Goal: Information Seeking & Learning: Learn about a topic

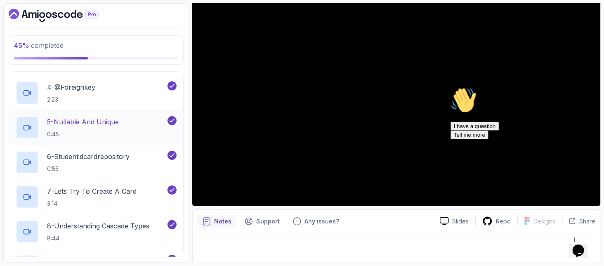
scroll to position [299, 0]
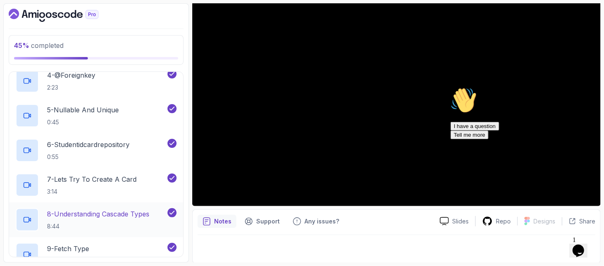
click at [134, 222] on p "8:44" at bounding box center [98, 226] width 102 height 8
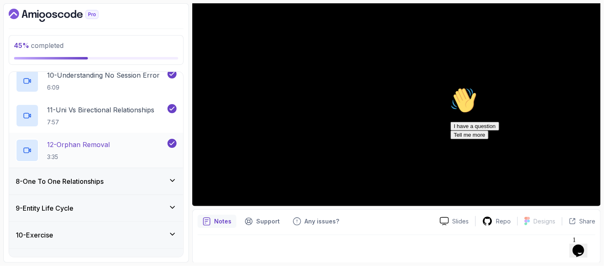
scroll to position [520, 0]
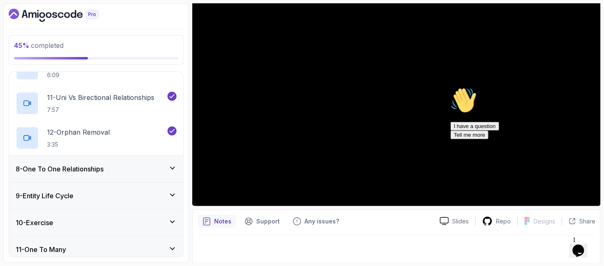
click at [97, 167] on h3 "8 - One To One Relationships" at bounding box center [60, 169] width 88 height 10
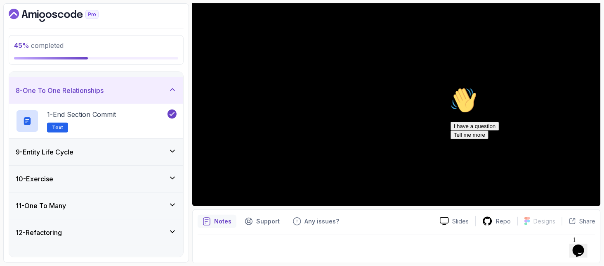
scroll to position [134, 0]
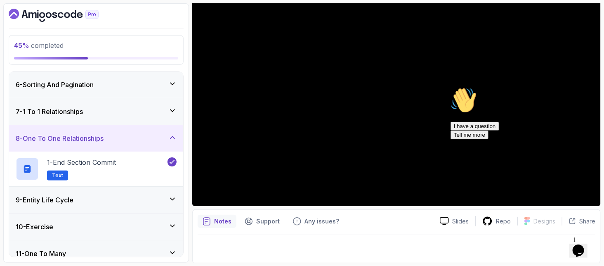
click at [94, 195] on div "9 - Entity Life Cycle" at bounding box center [96, 200] width 161 height 10
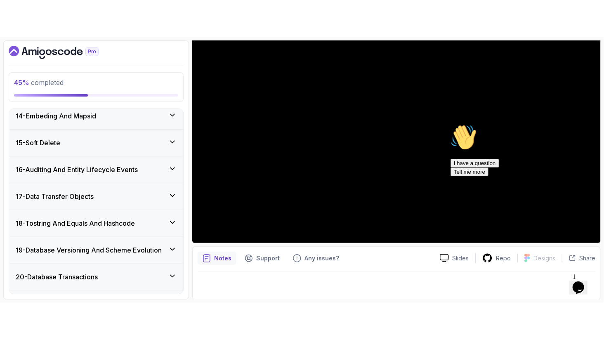
scroll to position [513, 0]
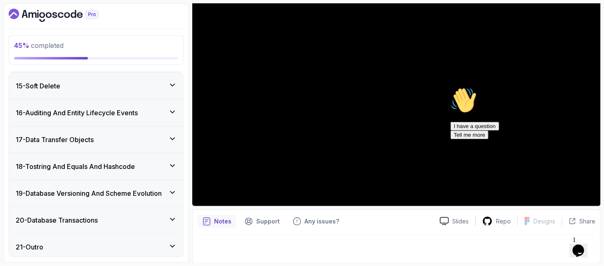
click at [450, 87] on icon "Chat attention grabber" at bounding box center [450, 87] width 0 height 0
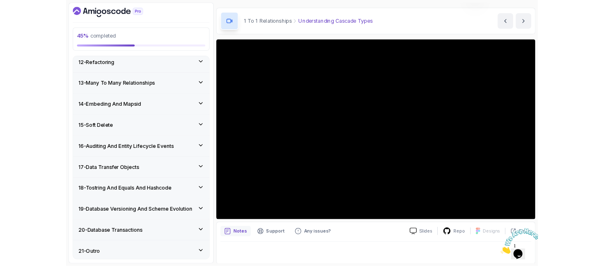
scroll to position [97, 0]
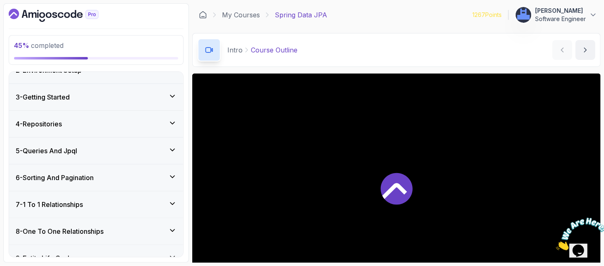
scroll to position [220, 0]
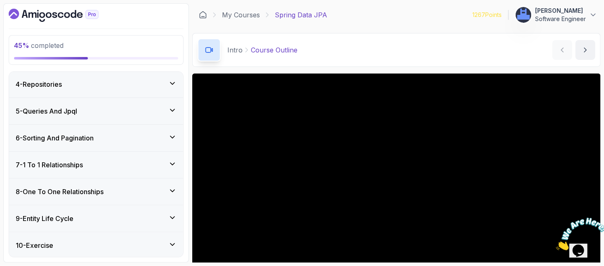
click at [66, 195] on div "8 - One To One Relationships" at bounding box center [96, 191] width 174 height 26
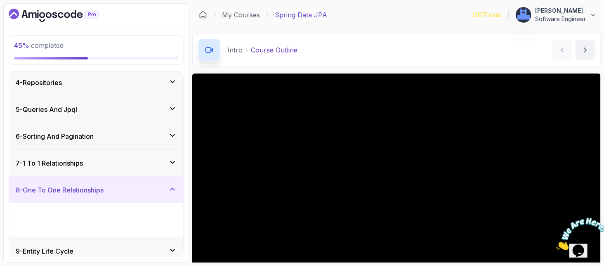
scroll to position [81, 0]
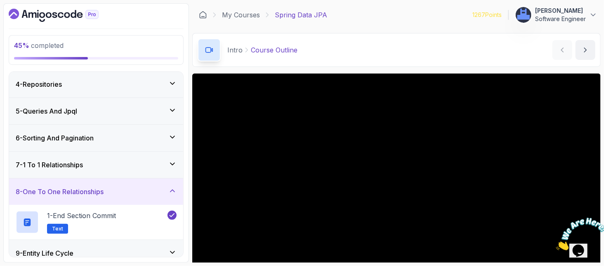
click at [57, 162] on h3 "7 - 1 To 1 Relationships" at bounding box center [49, 165] width 67 height 10
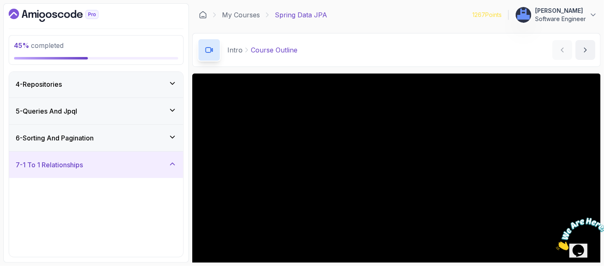
click at [66, 140] on h3 "6 - Sorting And Pagination" at bounding box center [55, 138] width 78 height 10
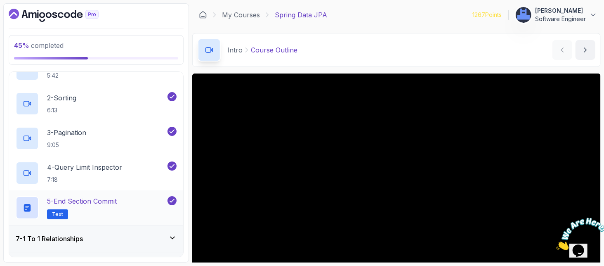
scroll to position [301, 0]
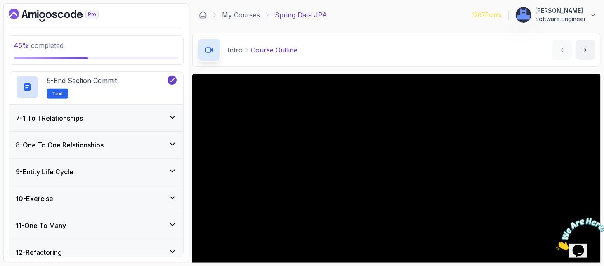
click at [70, 145] on h3 "8 - One To One Relationships" at bounding box center [60, 145] width 88 height 10
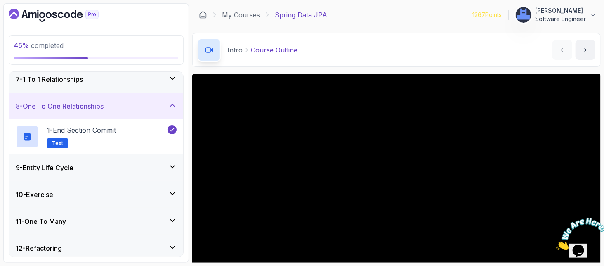
scroll to position [152, 0]
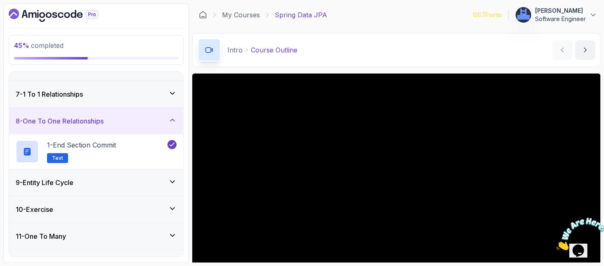
click at [59, 99] on div "7 - 1 To 1 Relationships" at bounding box center [96, 94] width 174 height 26
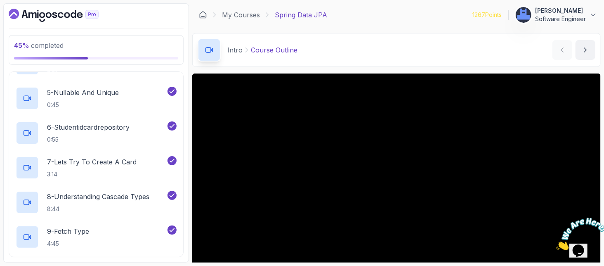
scroll to position [372, 0]
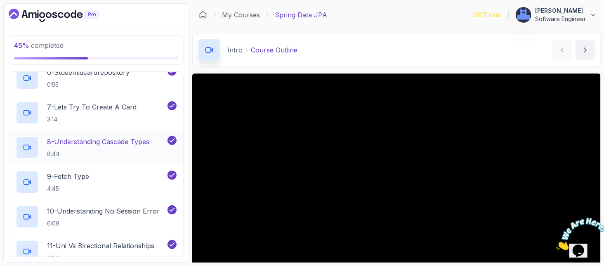
click at [68, 151] on p "8:44" at bounding box center [98, 154] width 102 height 8
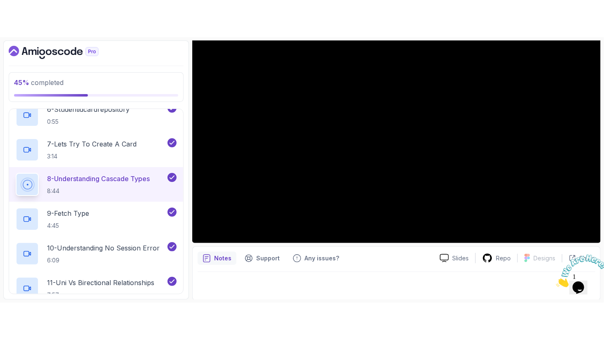
scroll to position [23, 0]
